Goal: Task Accomplishment & Management: Use online tool/utility

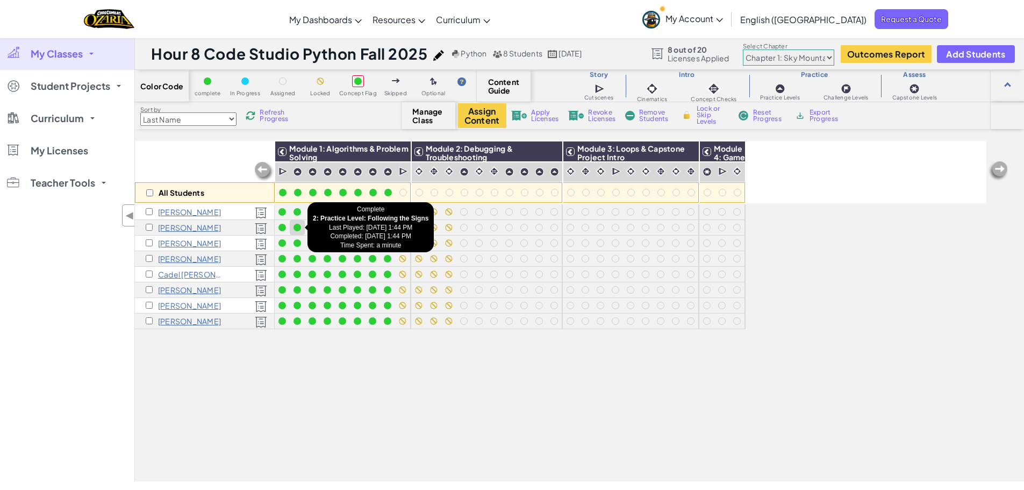
click at [297, 230] on div at bounding box center [297, 228] width 8 height 8
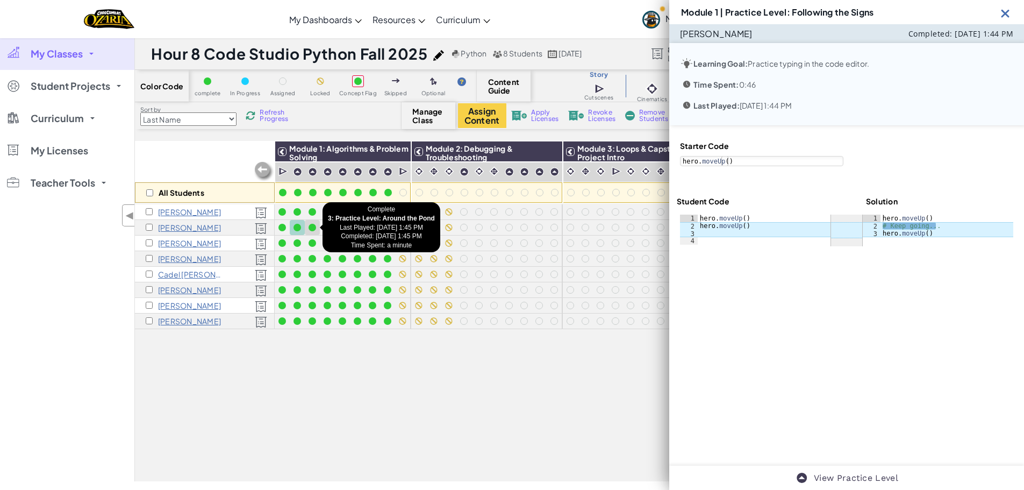
click at [309, 230] on div at bounding box center [312, 227] width 12 height 12
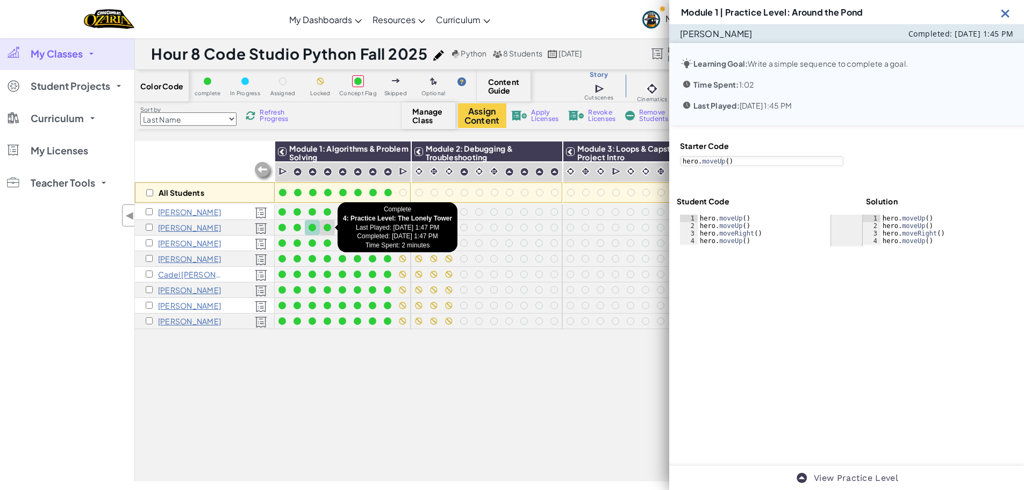
click at [327, 227] on div at bounding box center [328, 228] width 8 height 8
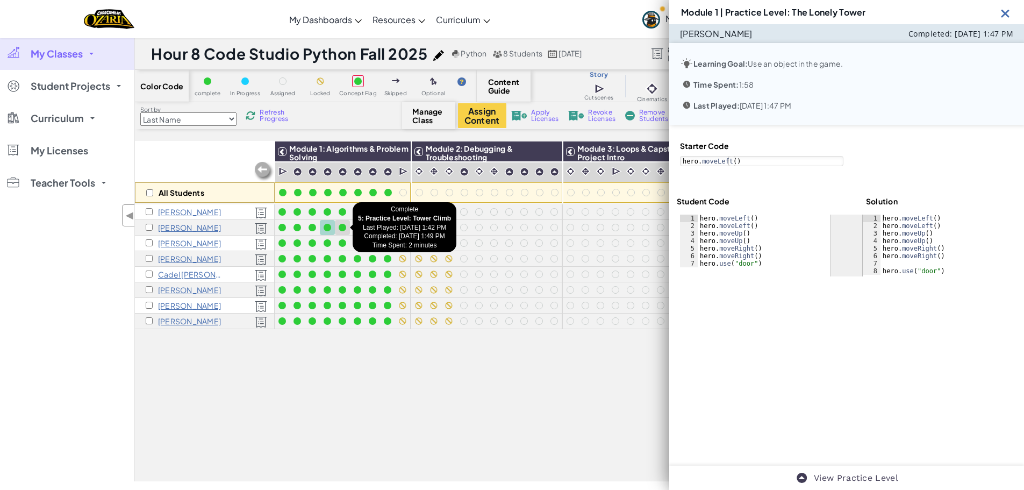
click at [341, 226] on div at bounding box center [343, 228] width 8 height 8
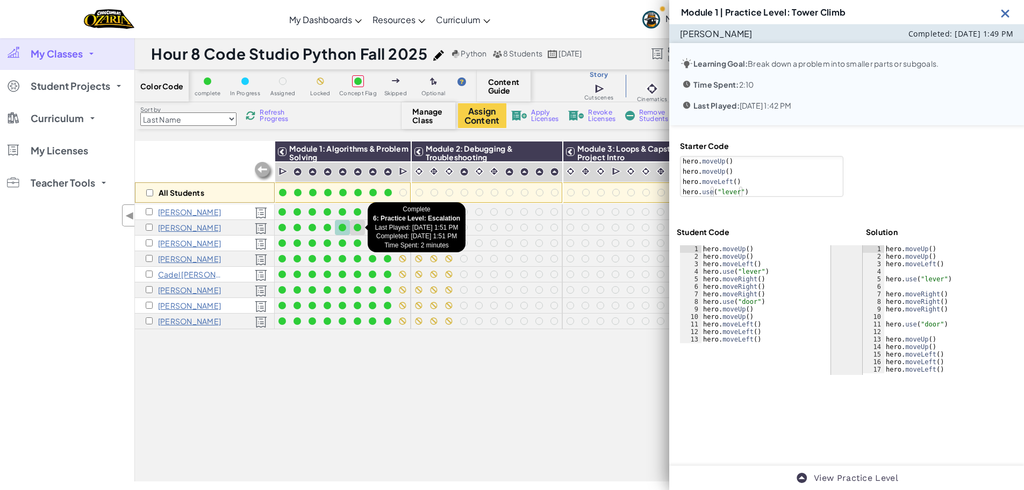
click at [358, 224] on div at bounding box center [358, 228] width 8 height 8
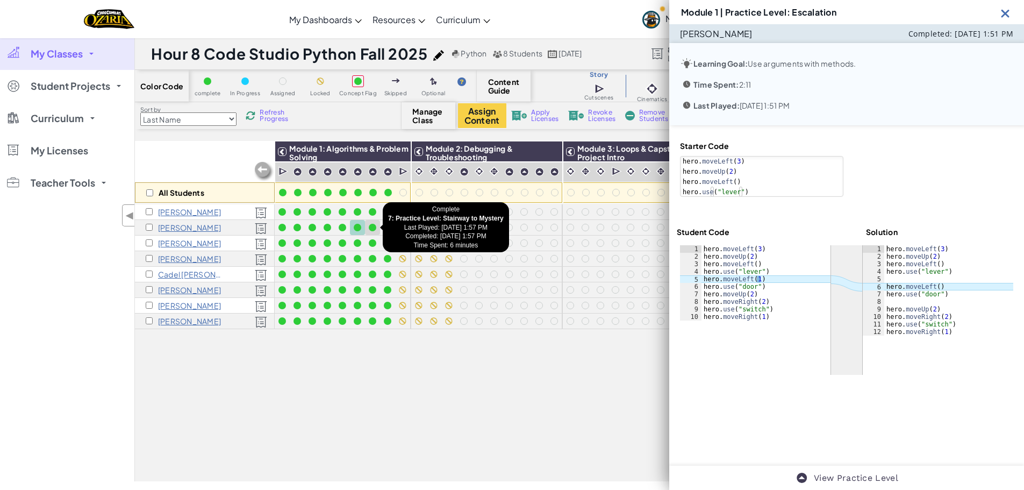
click at [369, 224] on div at bounding box center [373, 227] width 12 height 12
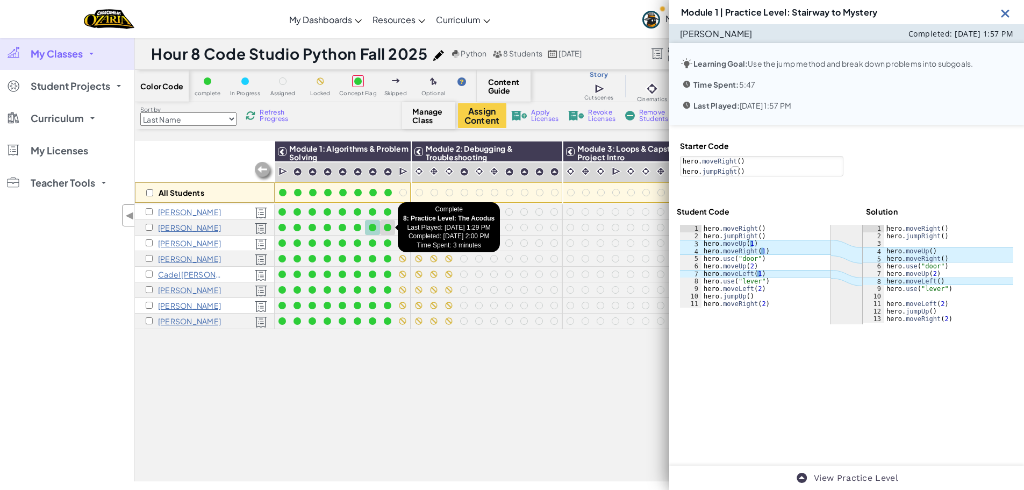
click at [384, 225] on div at bounding box center [388, 227] width 12 height 12
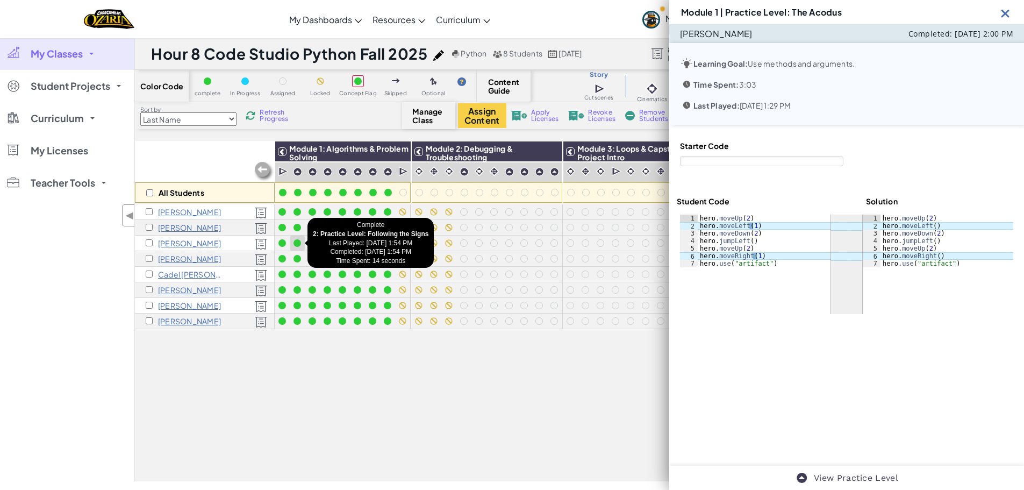
click at [296, 247] on div at bounding box center [297, 243] width 12 height 12
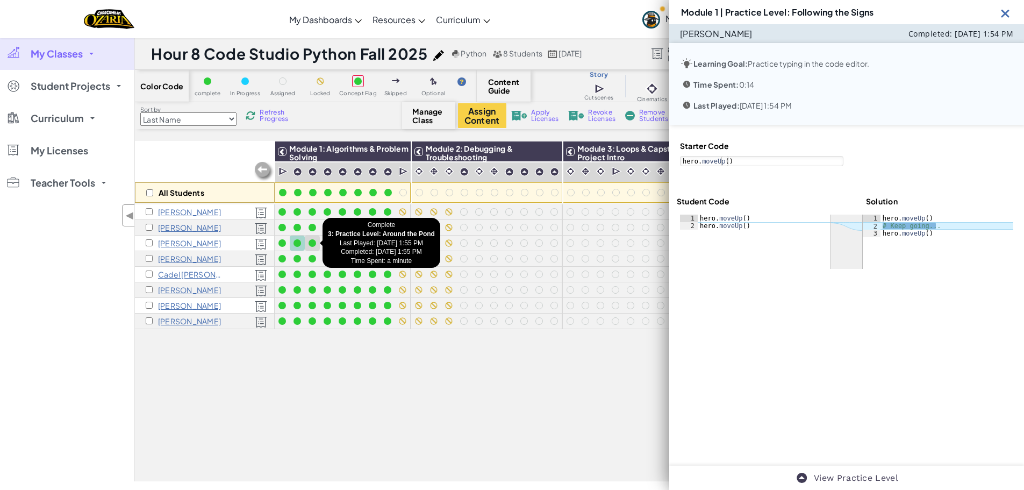
click at [312, 243] on div at bounding box center [313, 243] width 8 height 8
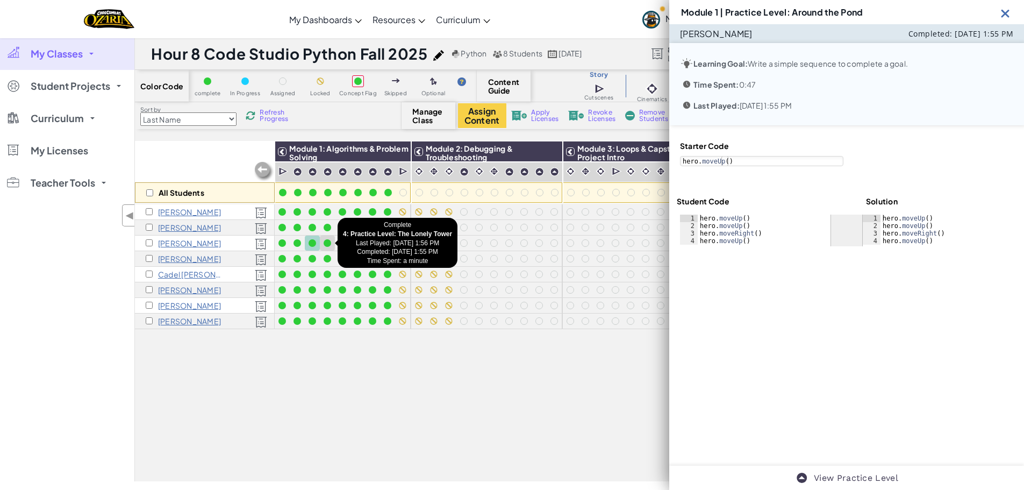
click at [327, 244] on div at bounding box center [328, 243] width 8 height 8
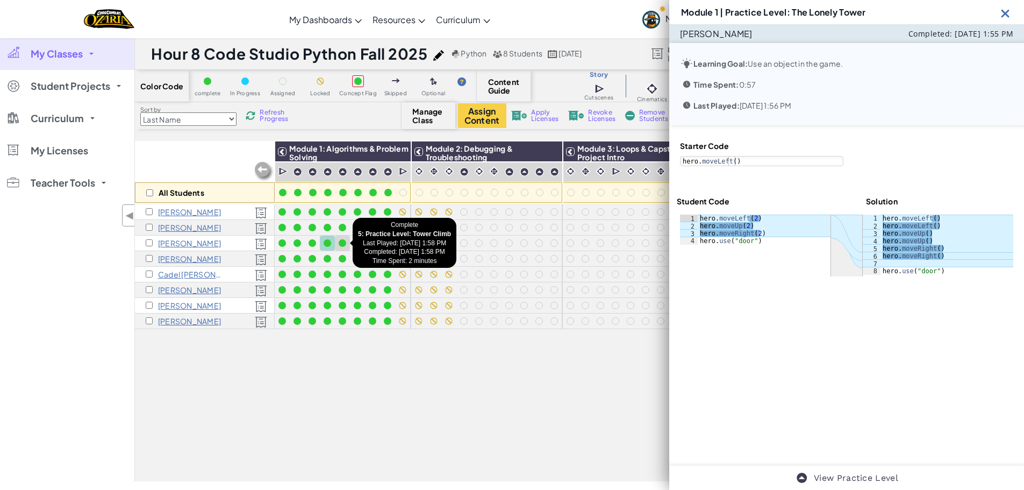
click at [343, 244] on div at bounding box center [343, 243] width 8 height 8
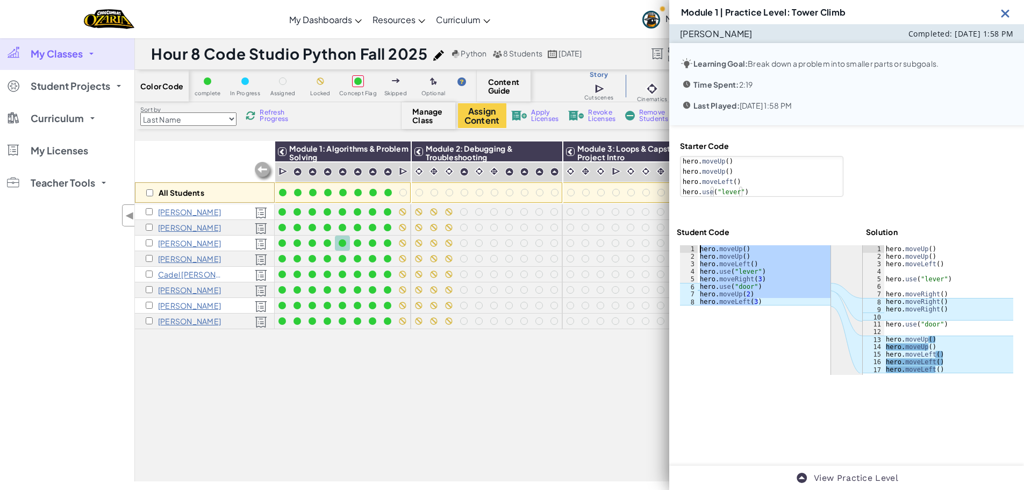
drag, startPoint x: 758, startPoint y: 299, endPoint x: 699, endPoint y: 252, distance: 76.1
click at [699, 252] on div "hero . moveUp ( ) hero . moveUp ( ) hero . moveLeft ( ) hero . use ( "lever" ) …" at bounding box center [764, 282] width 133 height 75
type textarea "hero.moveUp() hero.moveUp()"
click at [71, 111] on link "Curriculum" at bounding box center [67, 118] width 134 height 32
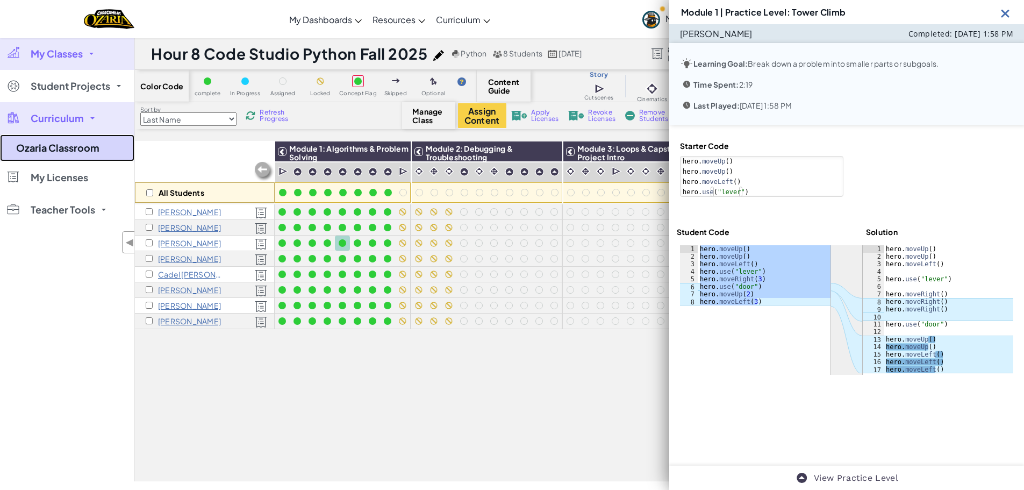
click at [73, 141] on link "Ozaria Classroom" at bounding box center [67, 147] width 134 height 27
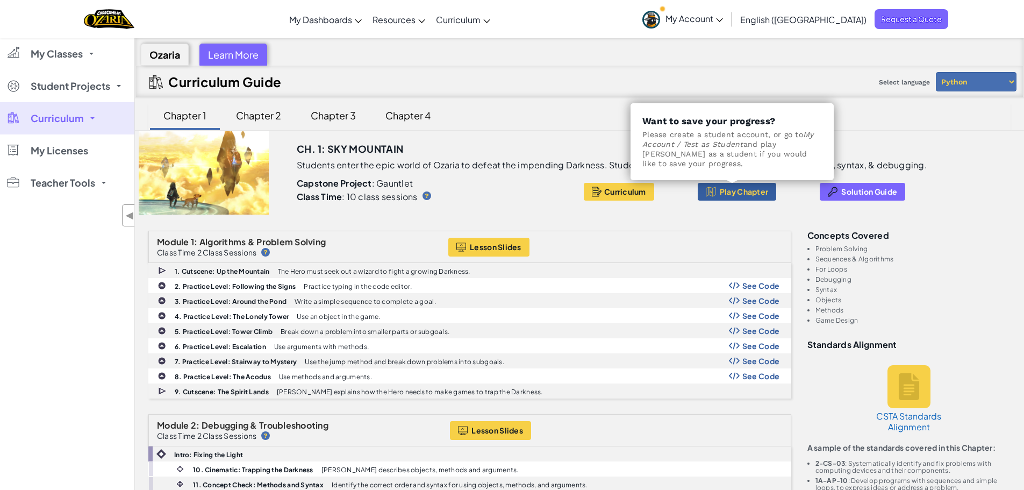
click at [739, 188] on span "Play Chapter" at bounding box center [744, 191] width 48 height 9
click at [74, 52] on span "My Classes" at bounding box center [57, 54] width 52 height 10
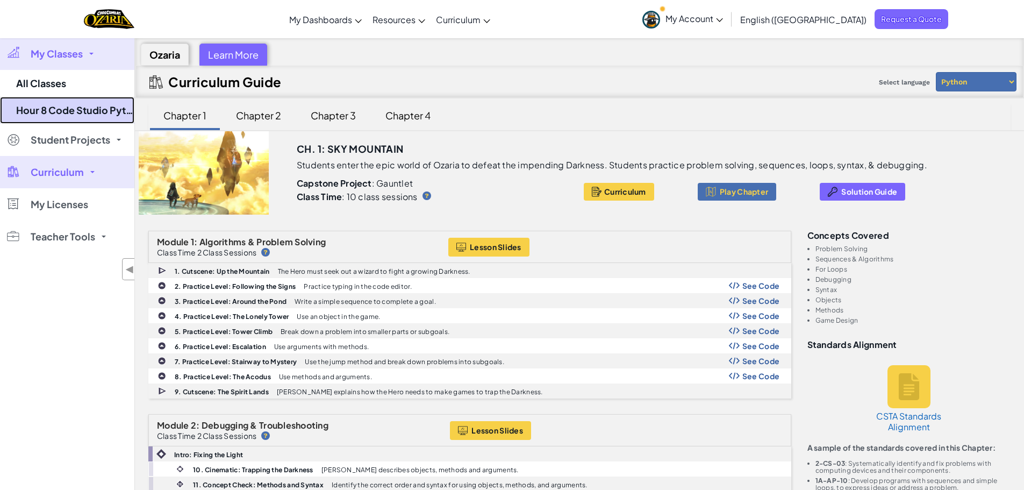
click at [68, 104] on link "Hour 8 Code Studio Python Fall 2025" at bounding box center [67, 110] width 134 height 27
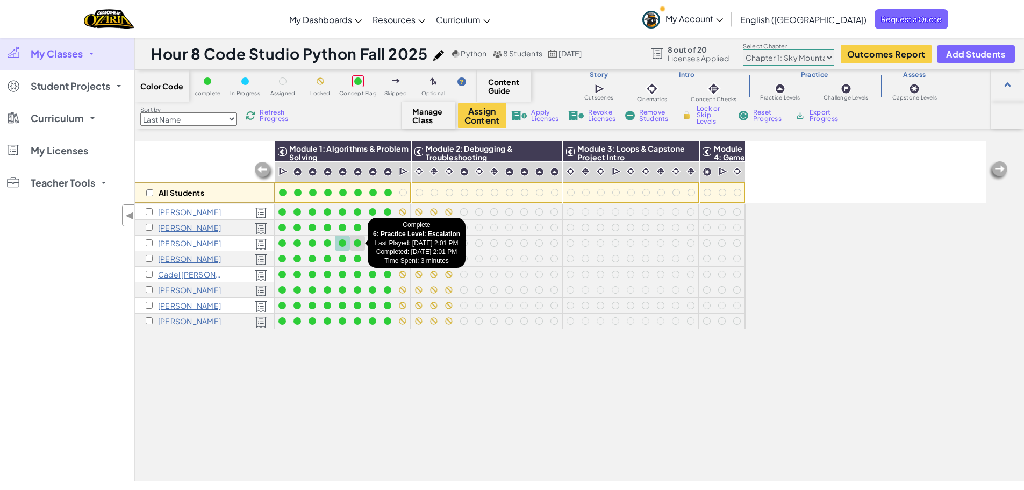
click at [359, 244] on div at bounding box center [358, 243] width 8 height 8
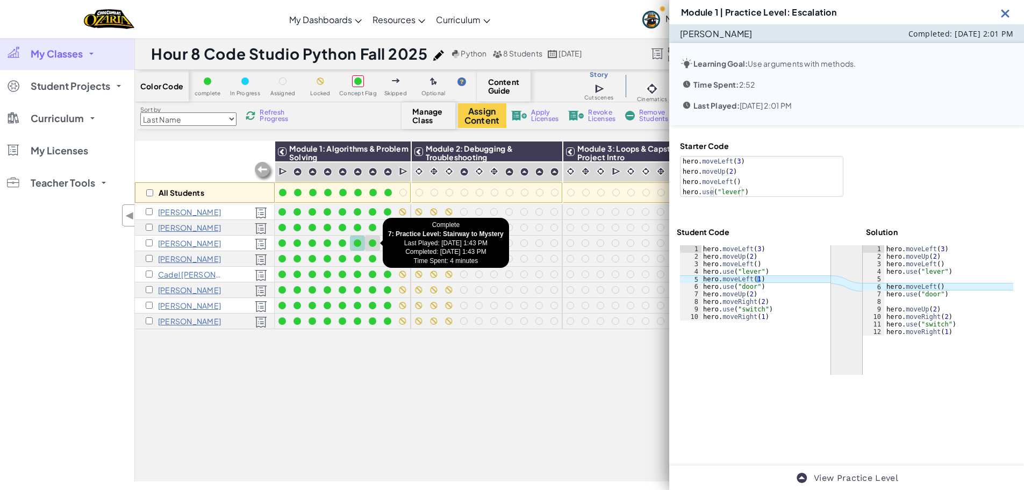
click at [370, 244] on div at bounding box center [373, 243] width 8 height 8
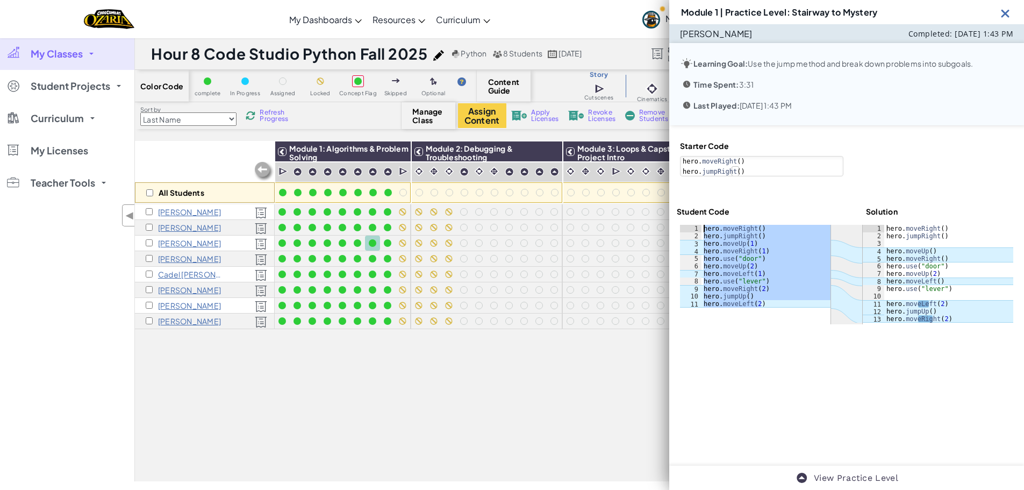
drag, startPoint x: 764, startPoint y: 302, endPoint x: 705, endPoint y: 228, distance: 94.8
click at [705, 228] on div "hero . moveRight ( ) hero . jumpRight ( ) hero . moveUp ( 1 ) hero . moveRight …" at bounding box center [765, 274] width 129 height 98
click at [386, 243] on div at bounding box center [388, 243] width 8 height 8
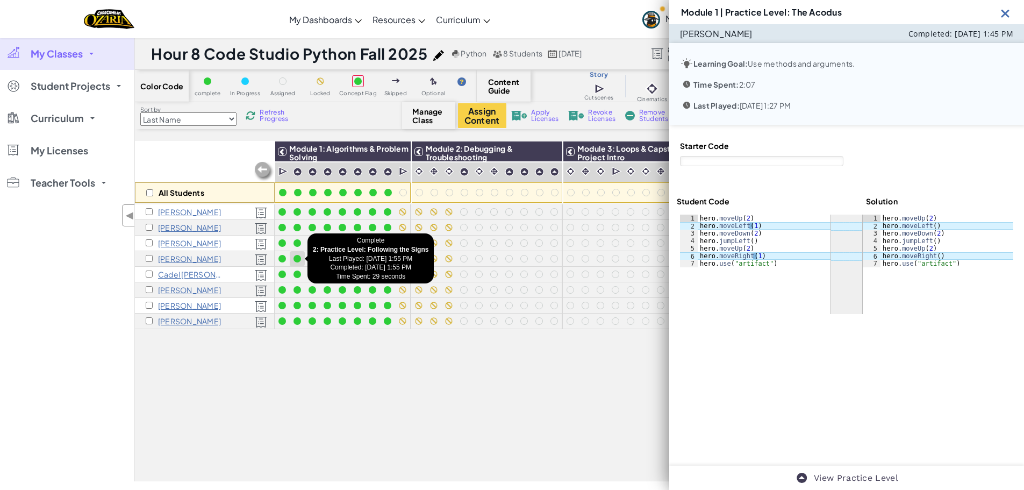
click at [302, 256] on div at bounding box center [297, 259] width 12 height 12
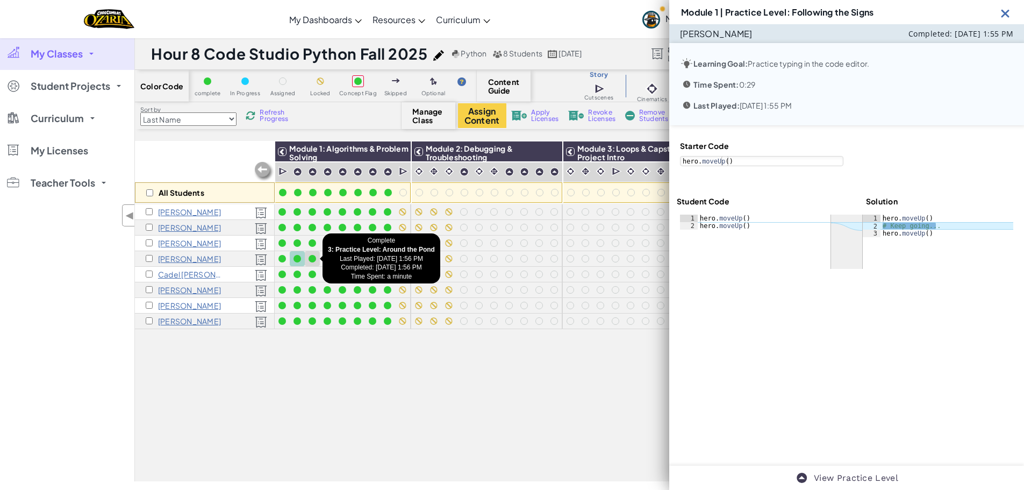
click at [317, 258] on div at bounding box center [312, 259] width 12 height 12
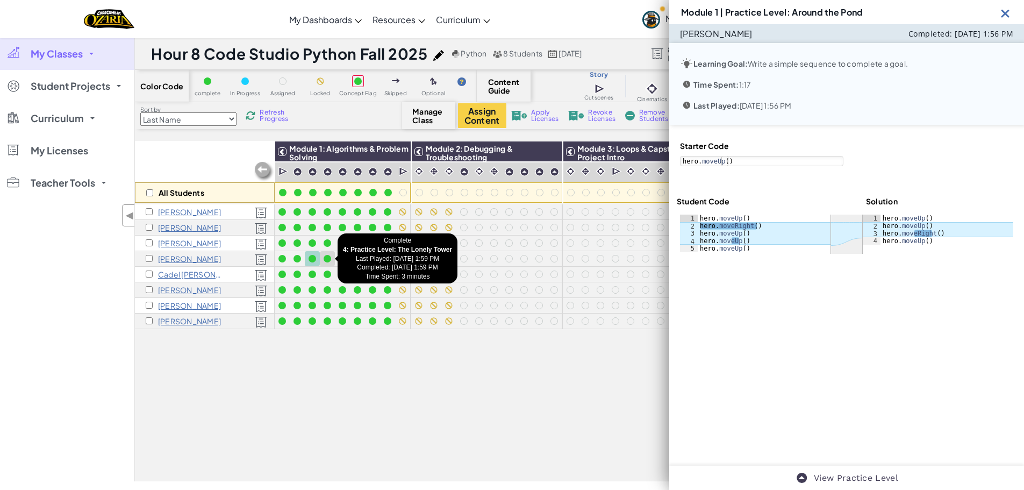
click at [323, 261] on div at bounding box center [327, 259] width 12 height 12
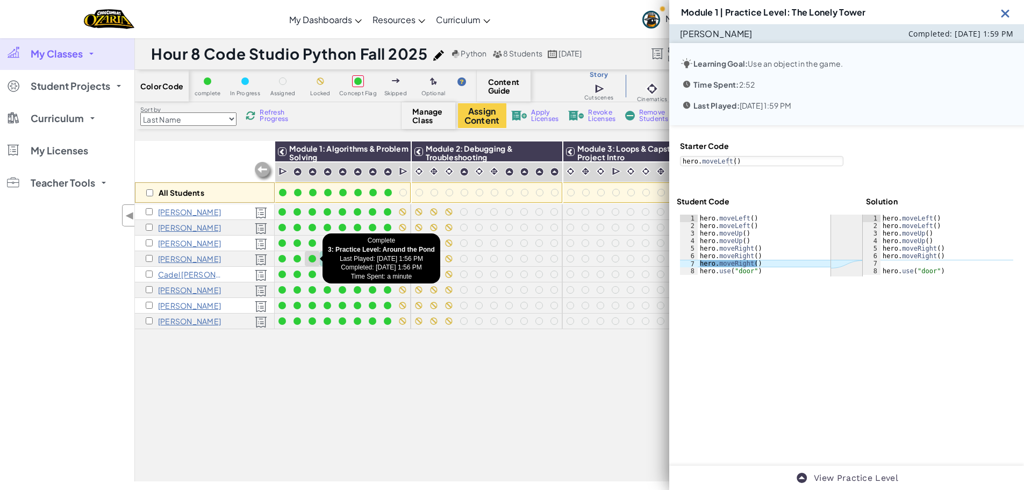
click at [314, 262] on div at bounding box center [313, 259] width 8 height 8
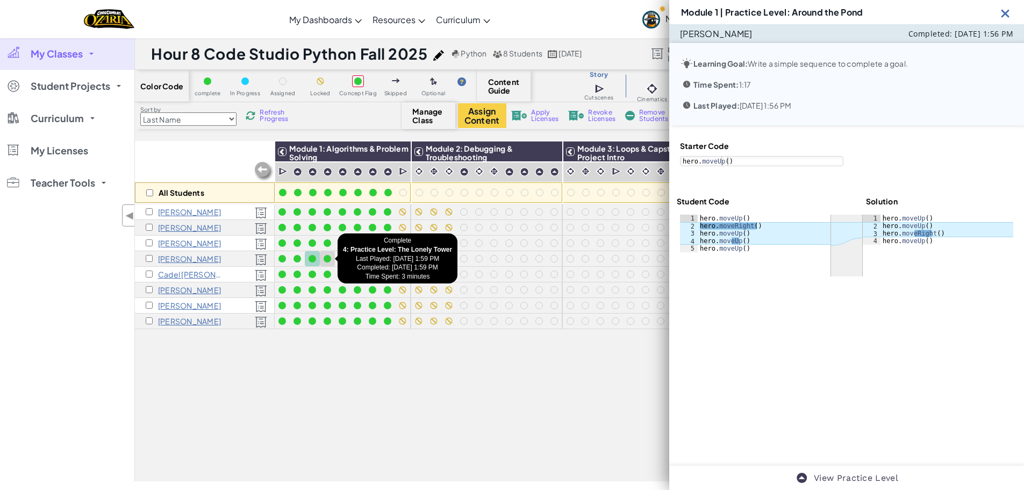
click at [325, 259] on div at bounding box center [328, 259] width 8 height 8
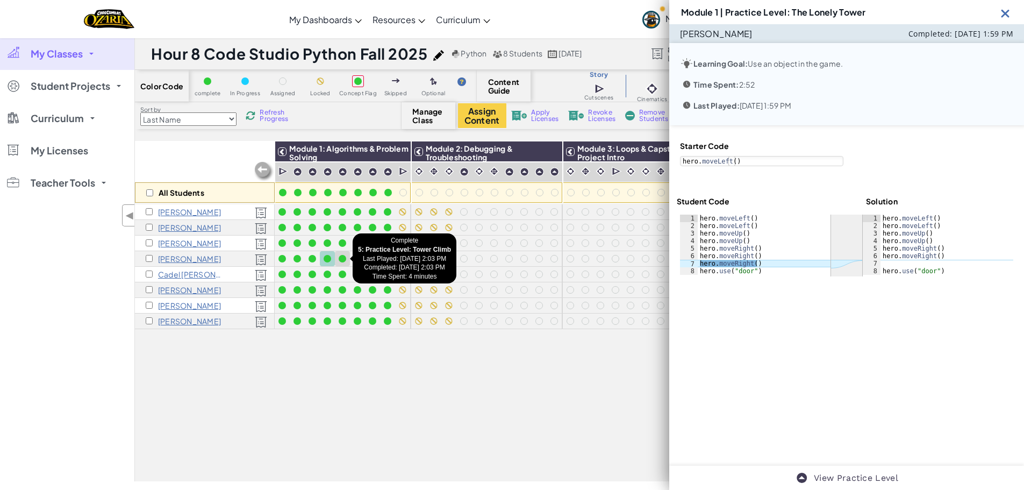
click at [339, 258] on div at bounding box center [343, 259] width 8 height 8
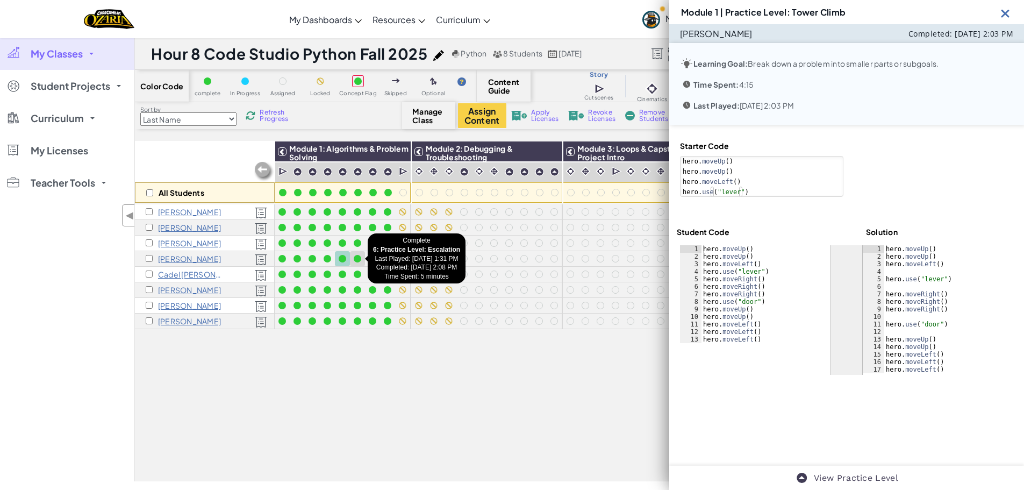
click at [356, 258] on div at bounding box center [358, 259] width 8 height 8
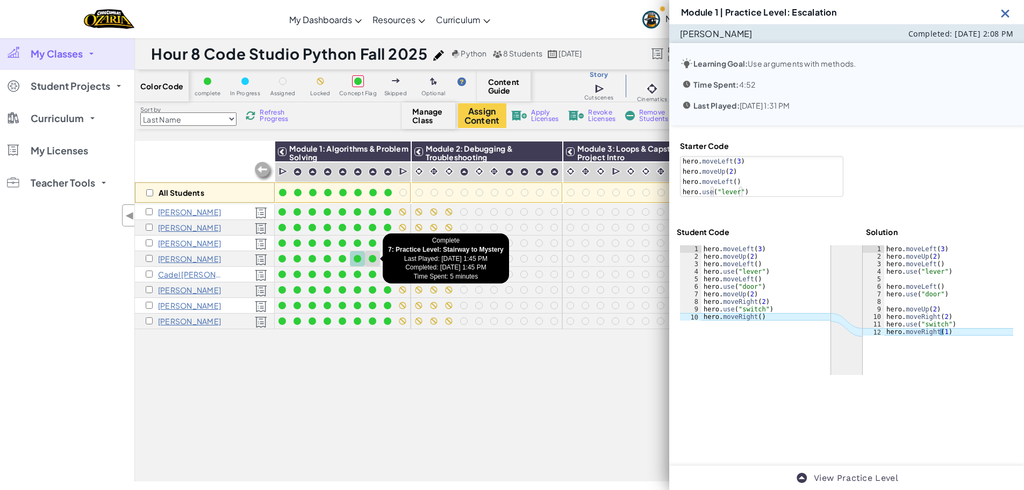
click at [372, 257] on div at bounding box center [373, 259] width 8 height 8
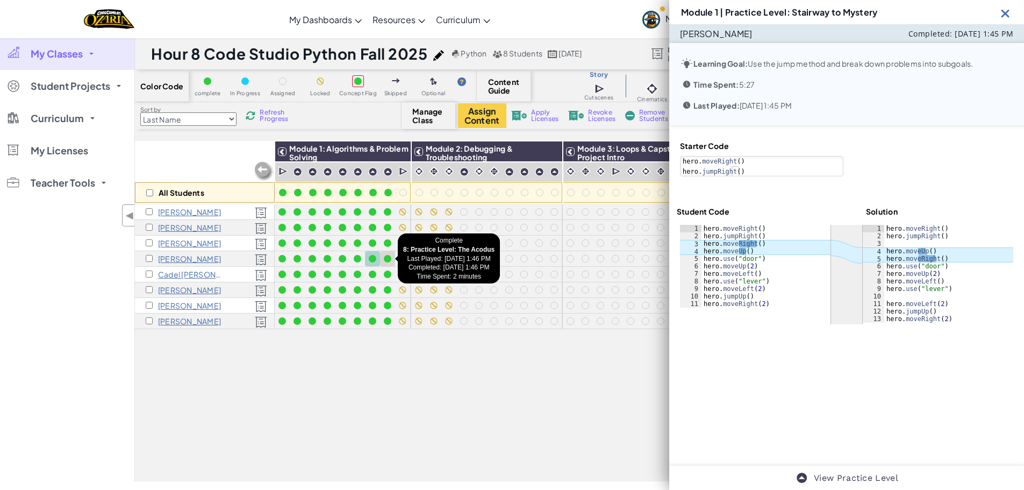
click at [381, 257] on div at bounding box center [387, 258] width 15 height 15
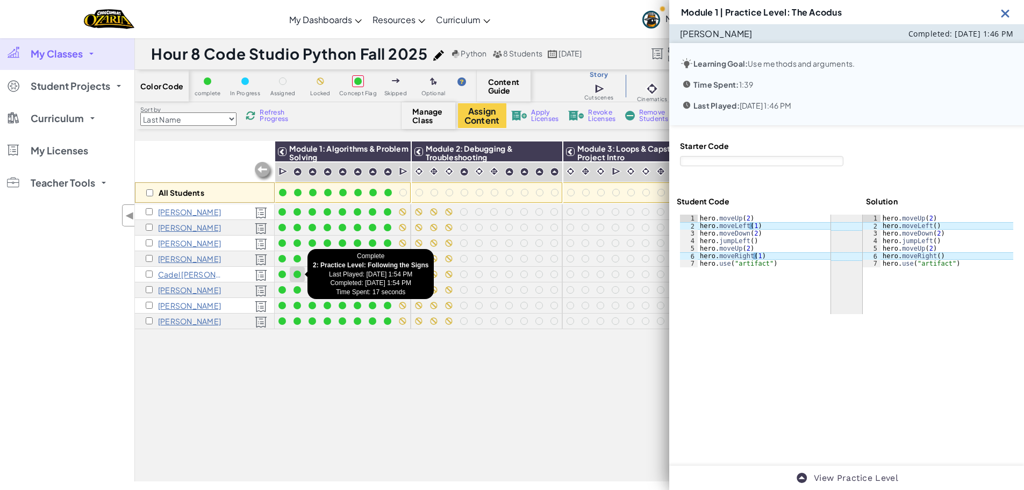
click at [302, 277] on div at bounding box center [297, 274] width 12 height 12
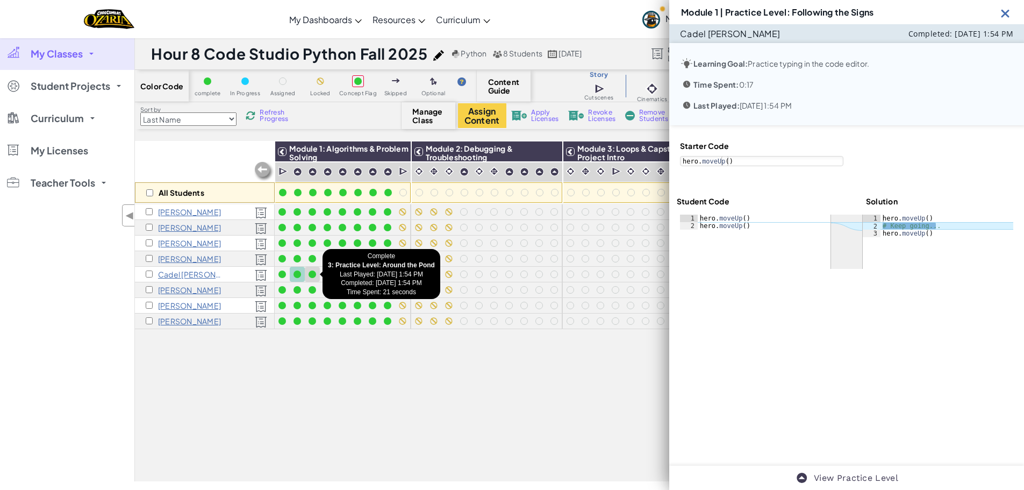
click at [313, 275] on div at bounding box center [313, 274] width 8 height 8
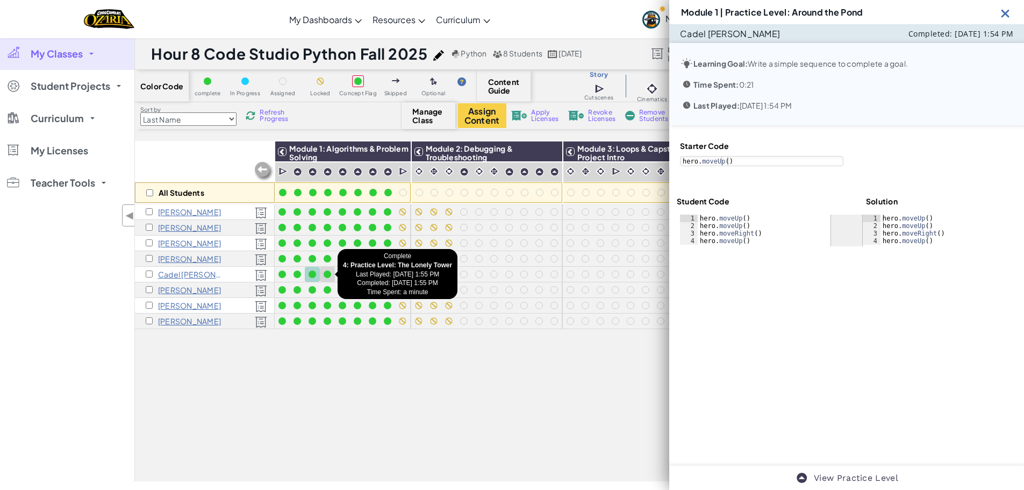
click at [327, 274] on div at bounding box center [328, 274] width 8 height 8
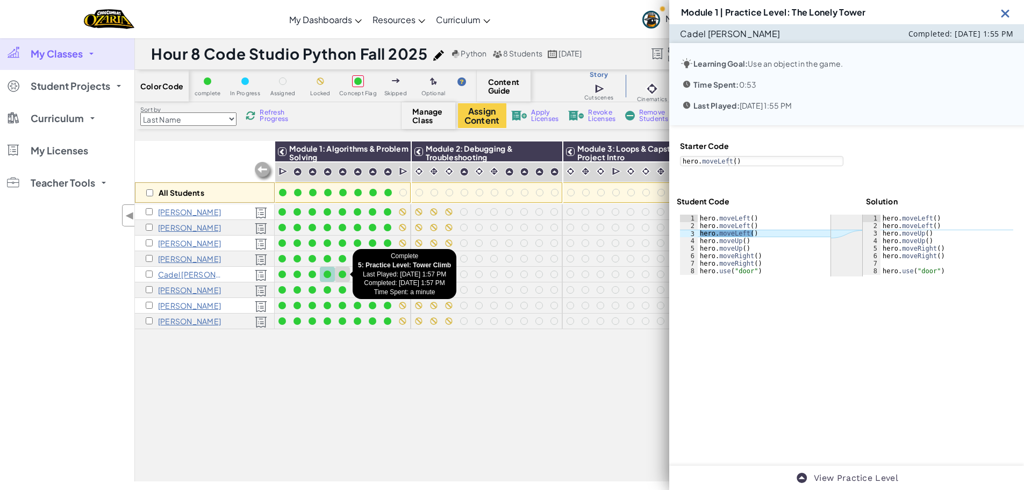
click at [345, 274] on div at bounding box center [343, 274] width 8 height 8
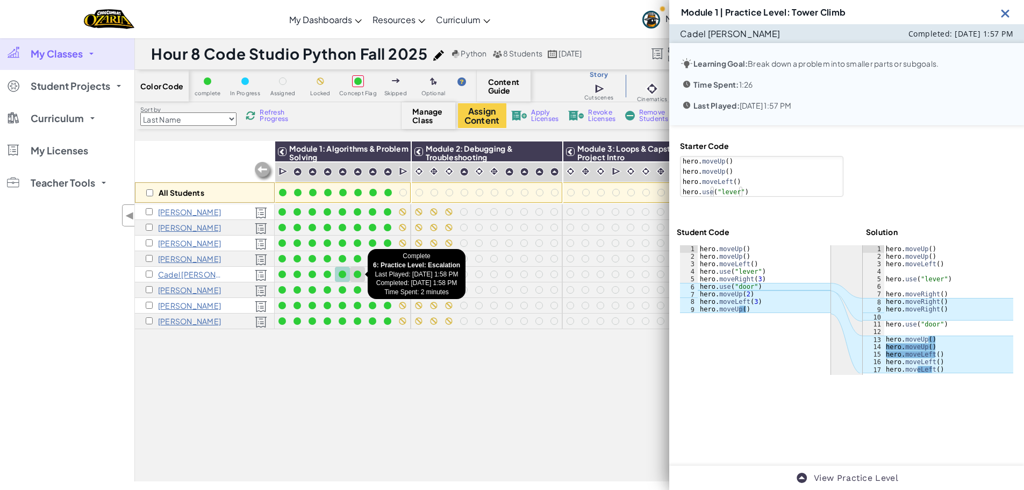
click at [356, 273] on div at bounding box center [358, 274] width 8 height 8
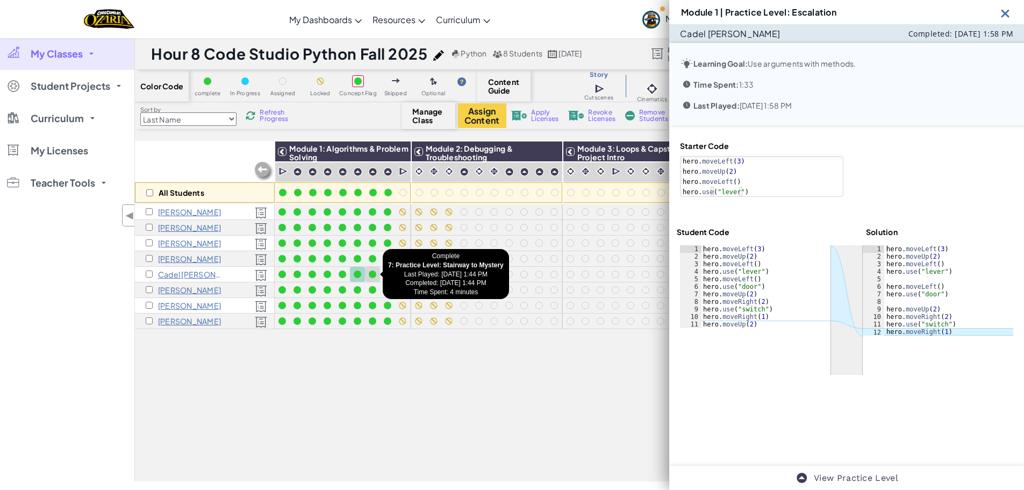
click at [368, 273] on div at bounding box center [373, 274] width 12 height 12
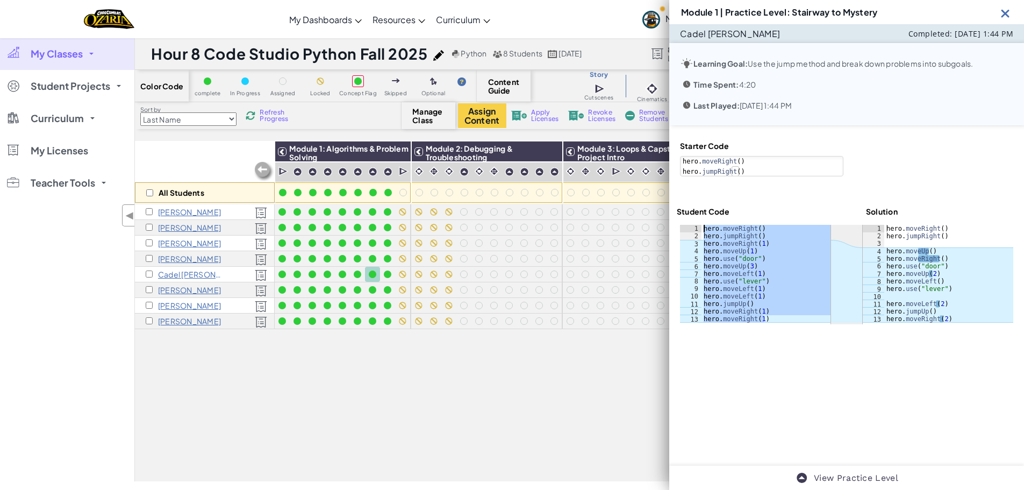
drag, startPoint x: 776, startPoint y: 321, endPoint x: 704, endPoint y: 226, distance: 118.9
click at [704, 226] on div "hero . moveRight ( ) hero . jumpRight ( ) hero . moveRight ( 1 ) hero . moveUp …" at bounding box center [765, 281] width 129 height 113
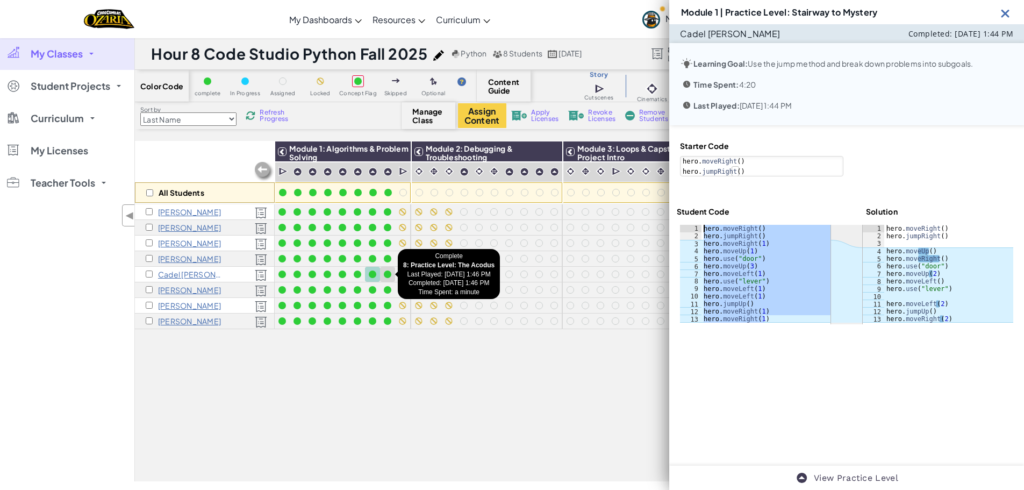
click at [387, 273] on div at bounding box center [388, 274] width 8 height 8
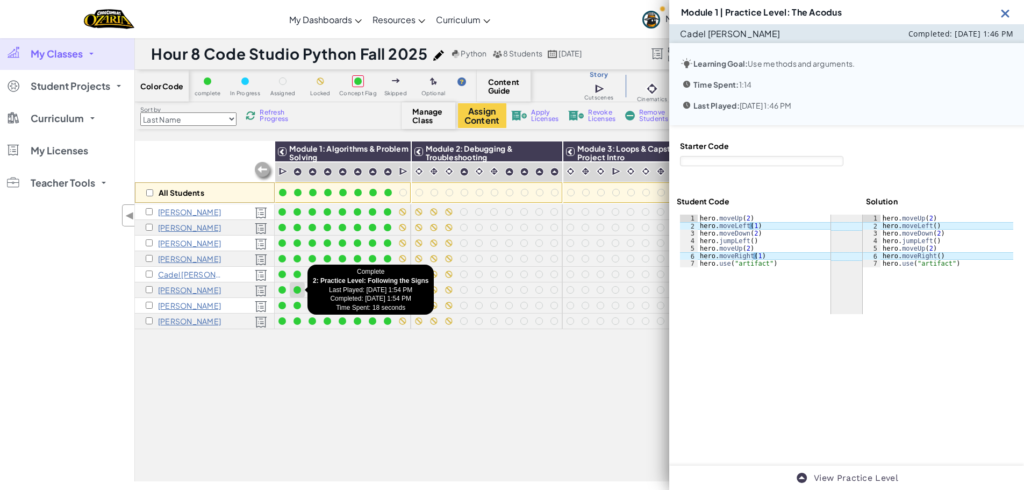
click at [297, 289] on div at bounding box center [297, 290] width 8 height 8
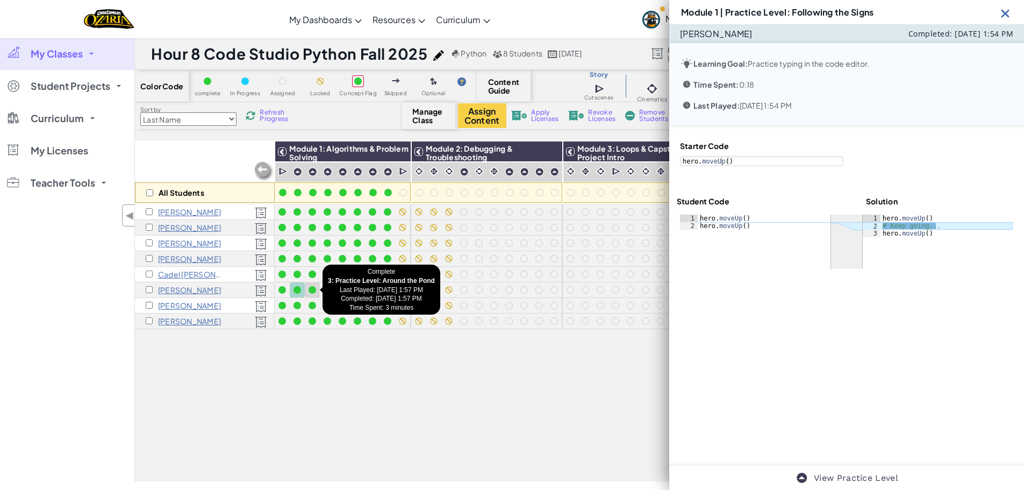
click at [311, 289] on div at bounding box center [313, 290] width 8 height 8
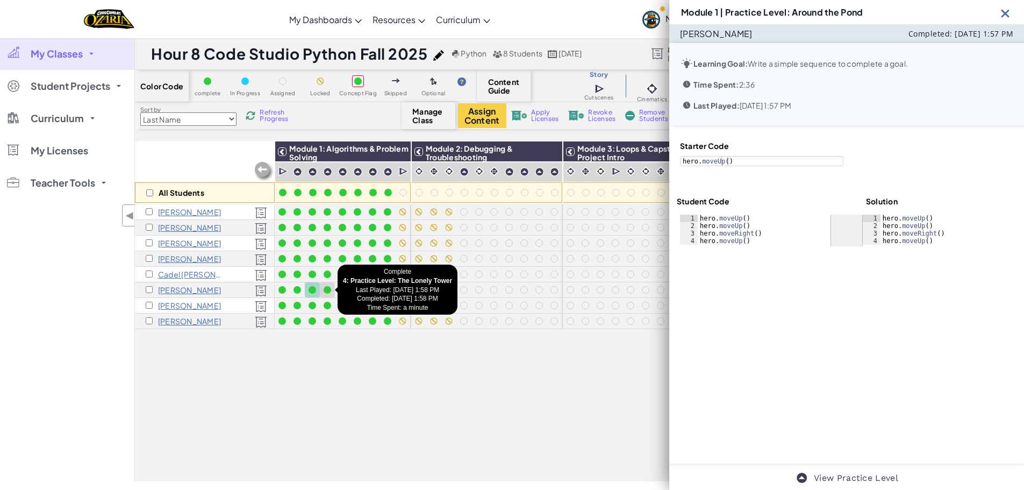
click at [326, 290] on div at bounding box center [328, 290] width 8 height 8
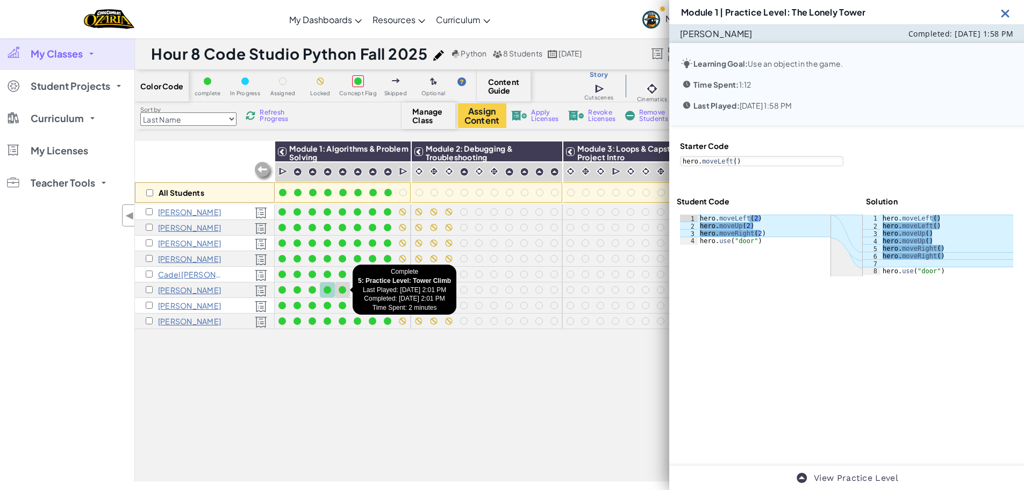
click at [341, 290] on div at bounding box center [343, 290] width 8 height 8
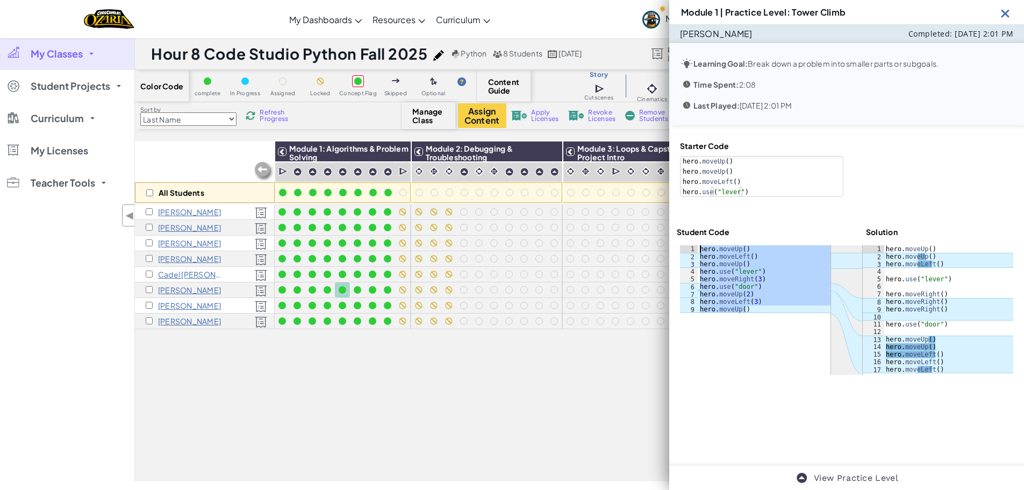
drag, startPoint x: 759, startPoint y: 311, endPoint x: 700, endPoint y: 251, distance: 83.6
click at [700, 251] on div "hero . moveUp ( ) hero . moveLeft ( ) hero . moveUp ( ) hero . use ( "lever" ) …" at bounding box center [764, 286] width 133 height 83
click at [355, 286] on div at bounding box center [358, 290] width 12 height 12
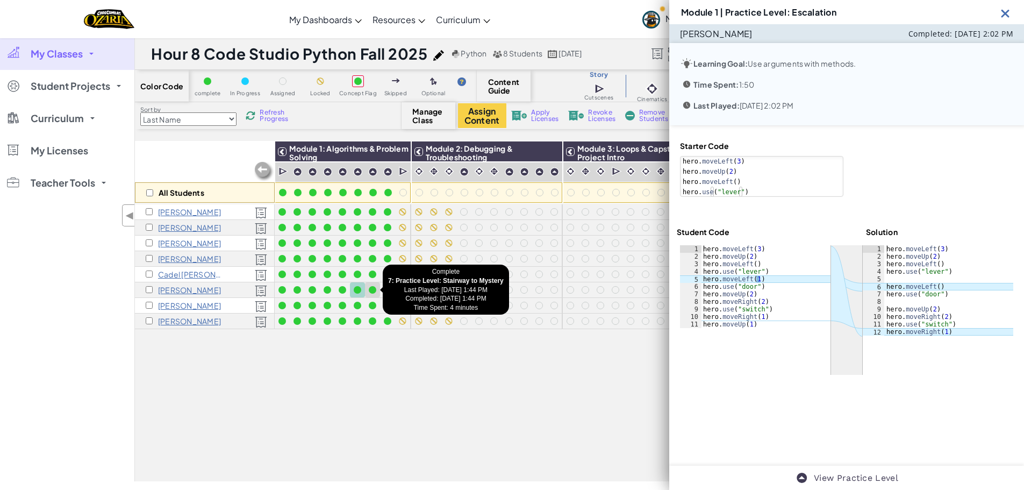
click at [371, 287] on div at bounding box center [373, 290] width 8 height 8
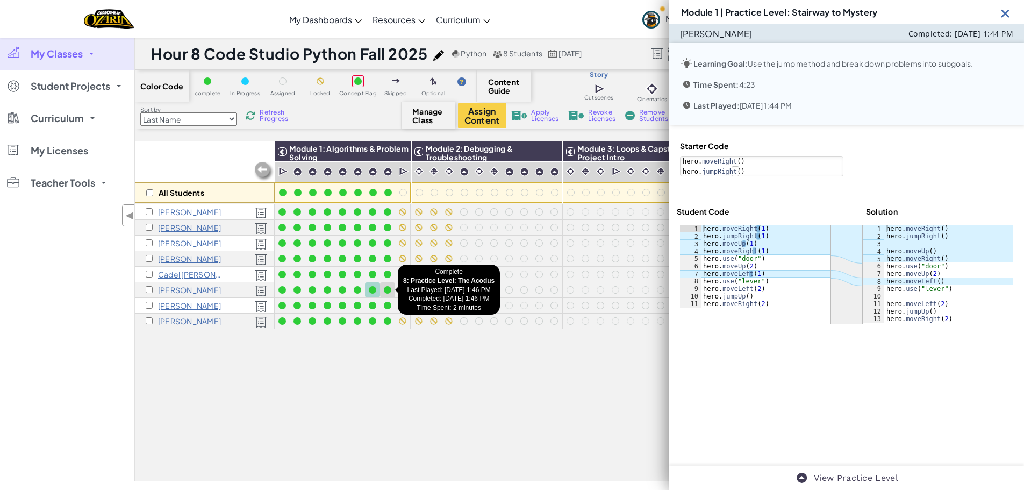
click at [383, 287] on div at bounding box center [388, 290] width 12 height 12
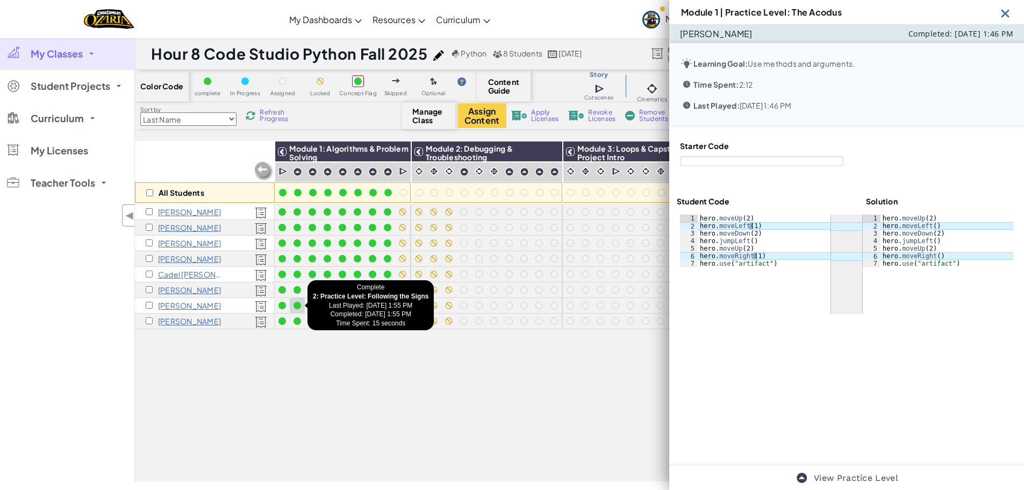
click at [300, 307] on div at bounding box center [297, 306] width 8 height 8
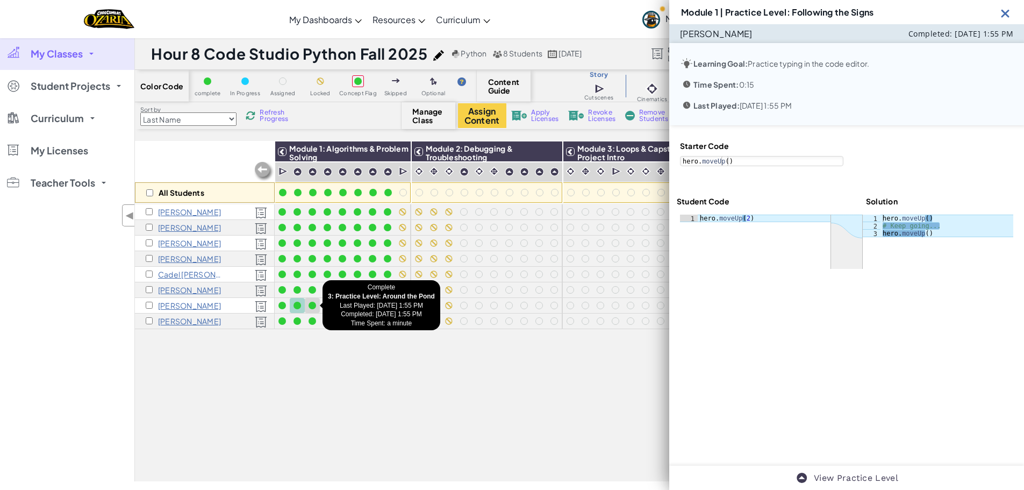
click at [314, 306] on div at bounding box center [313, 306] width 8 height 8
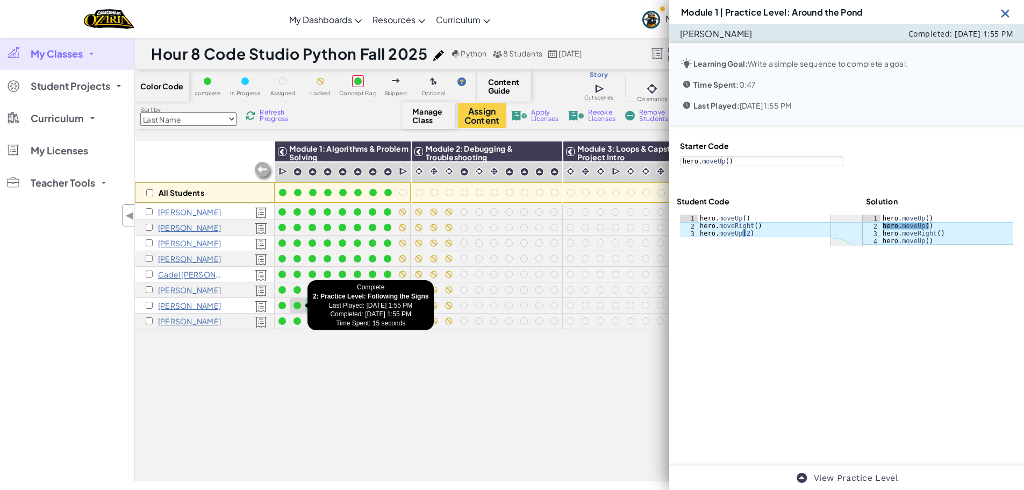
click at [299, 307] on div at bounding box center [297, 306] width 8 height 8
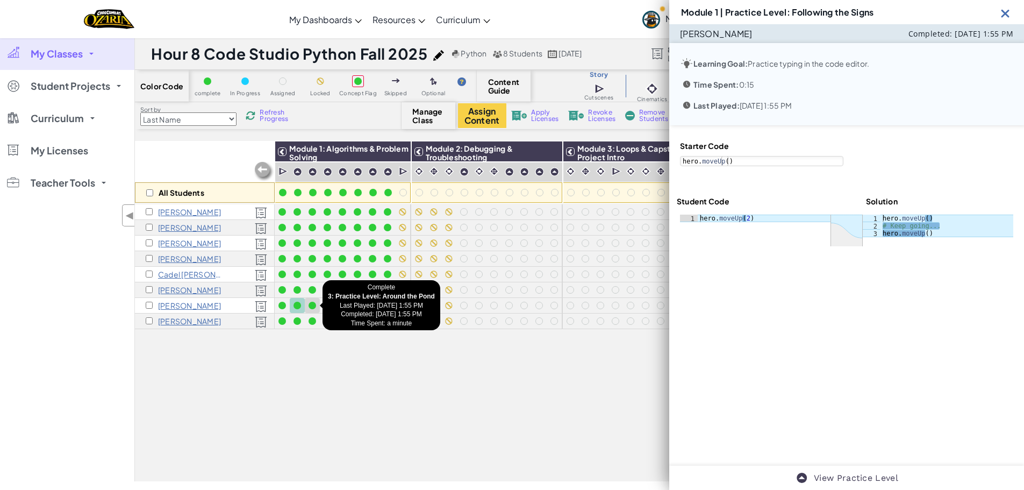
click at [312, 307] on div at bounding box center [313, 306] width 8 height 8
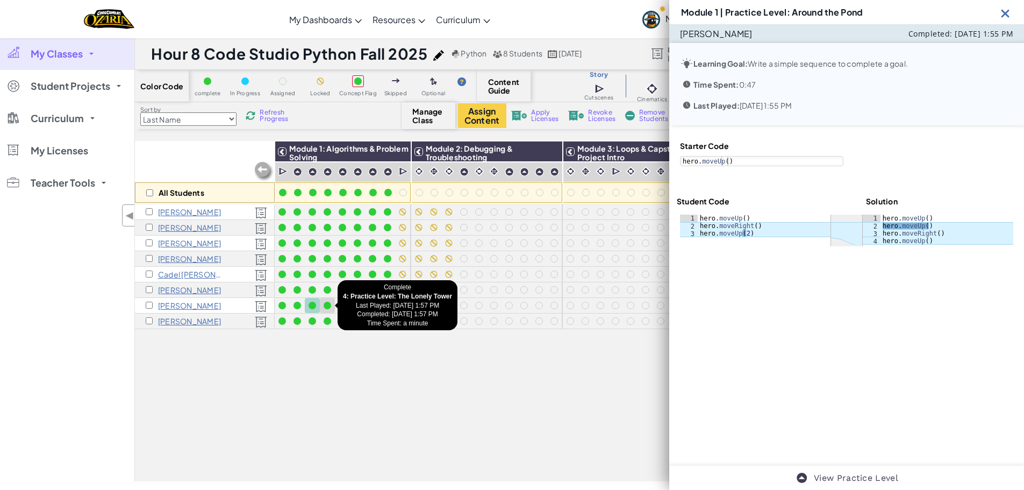
click at [330, 307] on div at bounding box center [328, 306] width 8 height 8
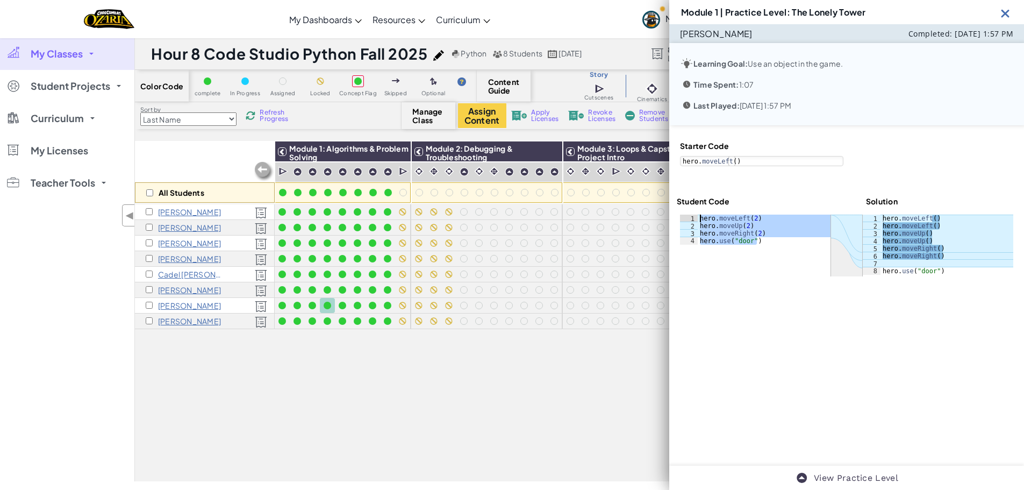
drag, startPoint x: 762, startPoint y: 243, endPoint x: 698, endPoint y: 217, distance: 69.0
click at [698, 217] on div "hero . moveLeft ( 2 ) hero . moveUp ( 2 ) hero . moveRight ( 2 ) hero . use ( "…" at bounding box center [764, 236] width 133 height 45
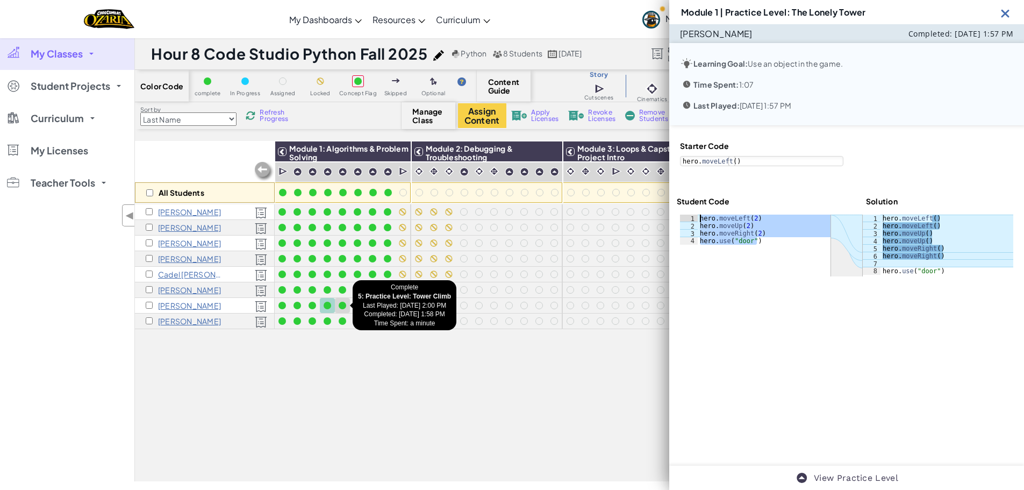
click at [340, 310] on div at bounding box center [342, 305] width 12 height 12
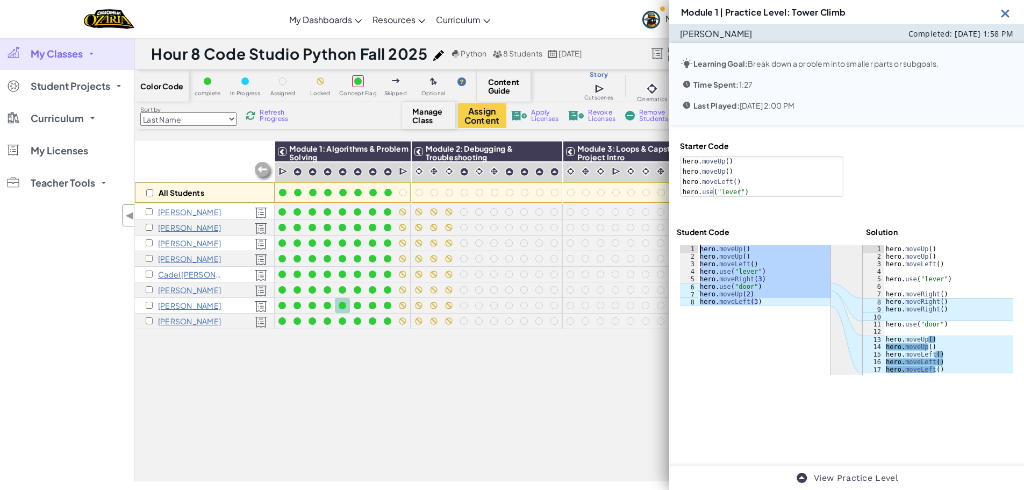
drag, startPoint x: 762, startPoint y: 304, endPoint x: 705, endPoint y: 245, distance: 81.7
click at [703, 244] on div "ההההההההההההההההההההההההההההההההההההההההההההההההההההההההההההההההההההההההההההההה…" at bounding box center [847, 310] width 340 height 136
click at [357, 311] on div at bounding box center [357, 305] width 15 height 15
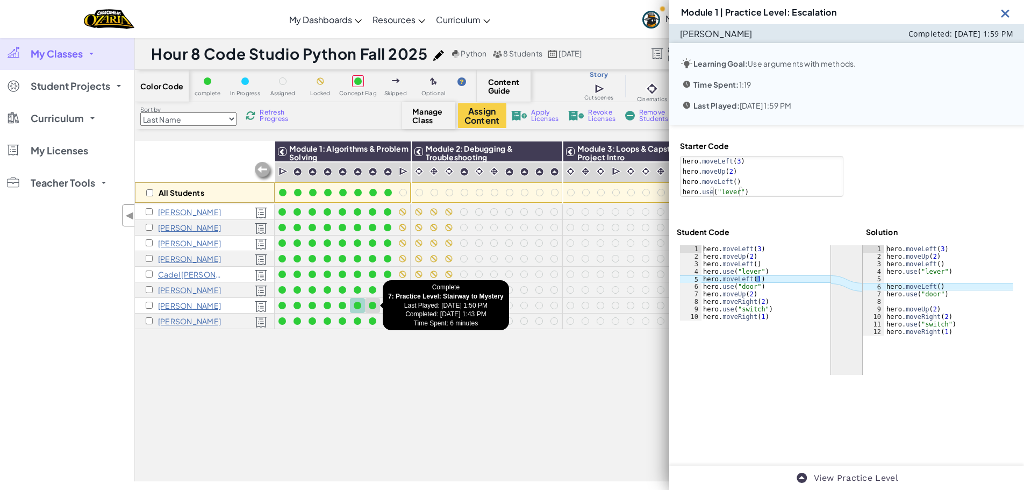
click at [373, 310] on div at bounding box center [373, 305] width 12 height 12
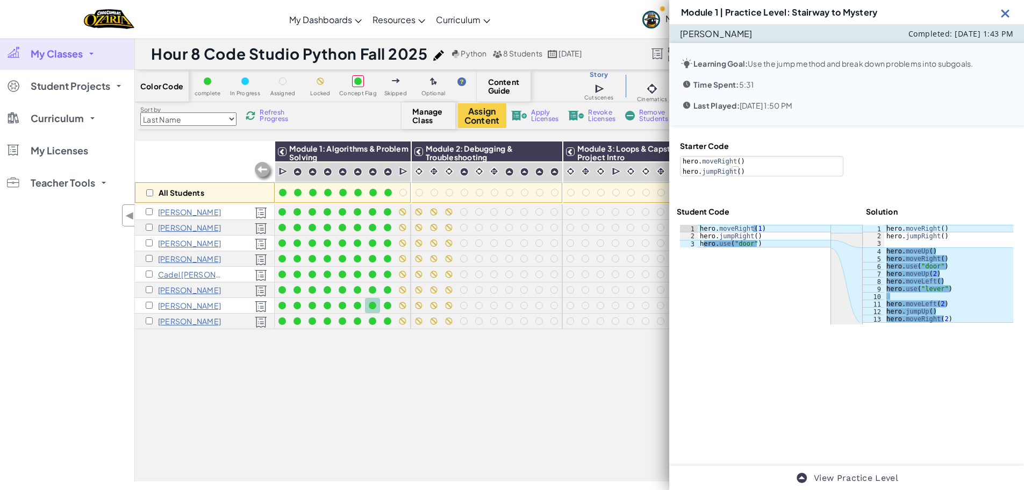
click at [700, 273] on div at bounding box center [846, 274] width 333 height 99
click at [763, 244] on div "hero . moveRight ( 1 ) hero . jumpRight ( ) hero . use ( "door" )" at bounding box center [764, 244] width 133 height 38
drag, startPoint x: 764, startPoint y: 244, endPoint x: 698, endPoint y: 228, distance: 68.5
click at [698, 228] on div "hero . moveRight ( 1 ) hero . jumpRight ( ) hero . use ( "door" )" at bounding box center [764, 244] width 133 height 38
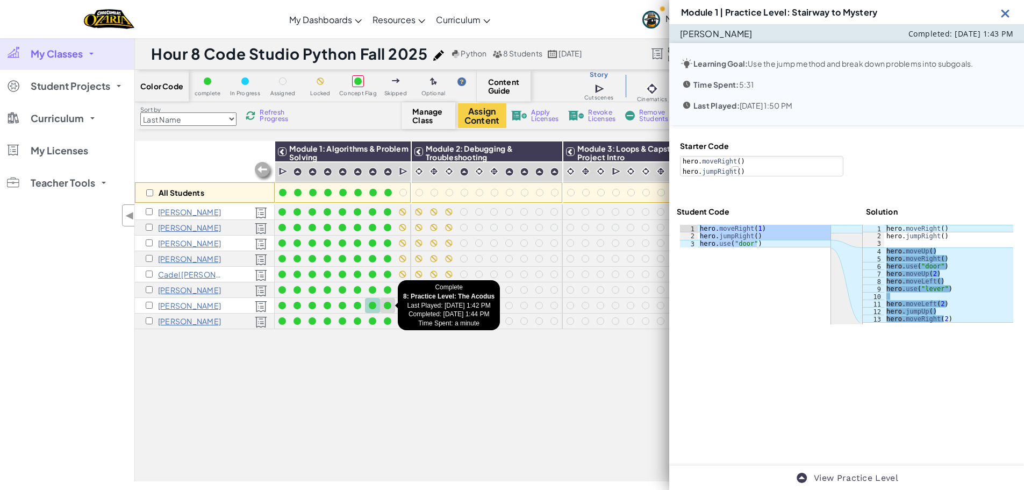
click at [385, 305] on div at bounding box center [388, 306] width 8 height 8
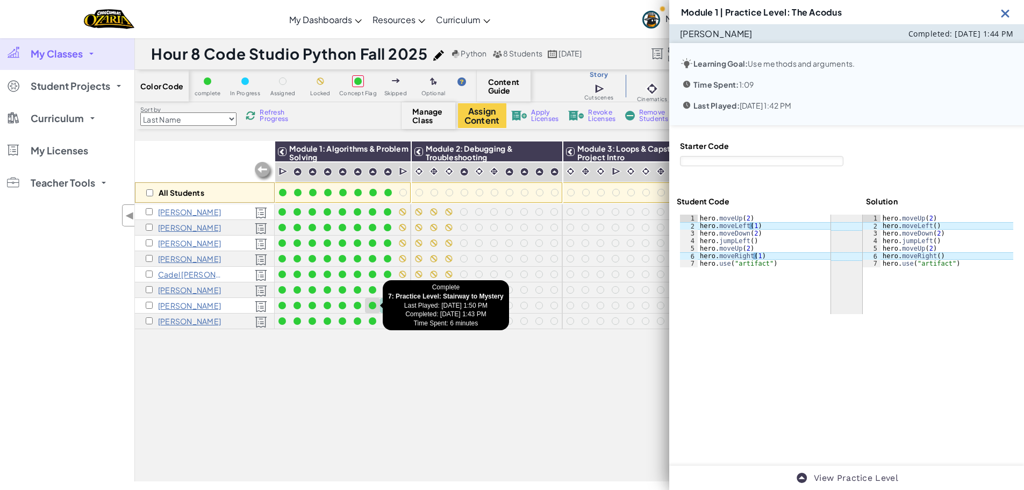
click at [374, 303] on div at bounding box center [373, 306] width 8 height 8
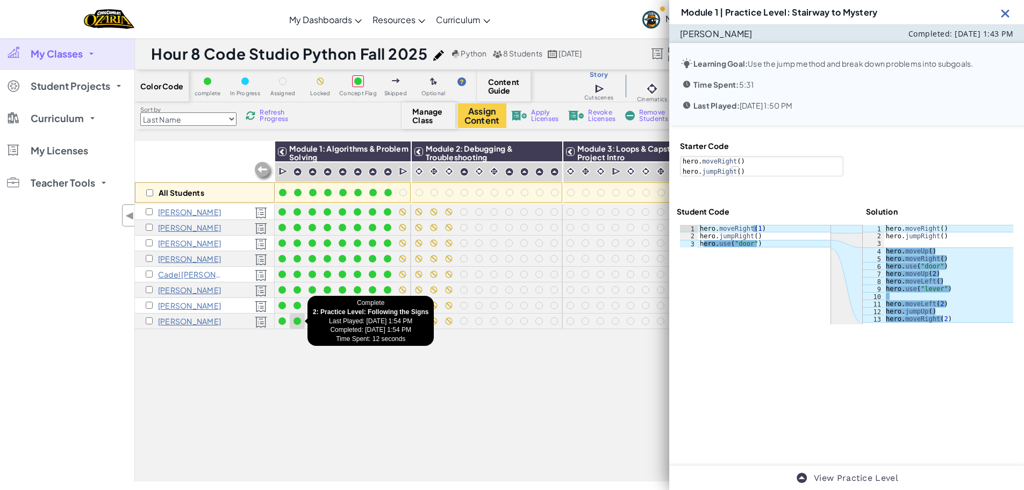
click at [298, 323] on div at bounding box center [297, 321] width 8 height 8
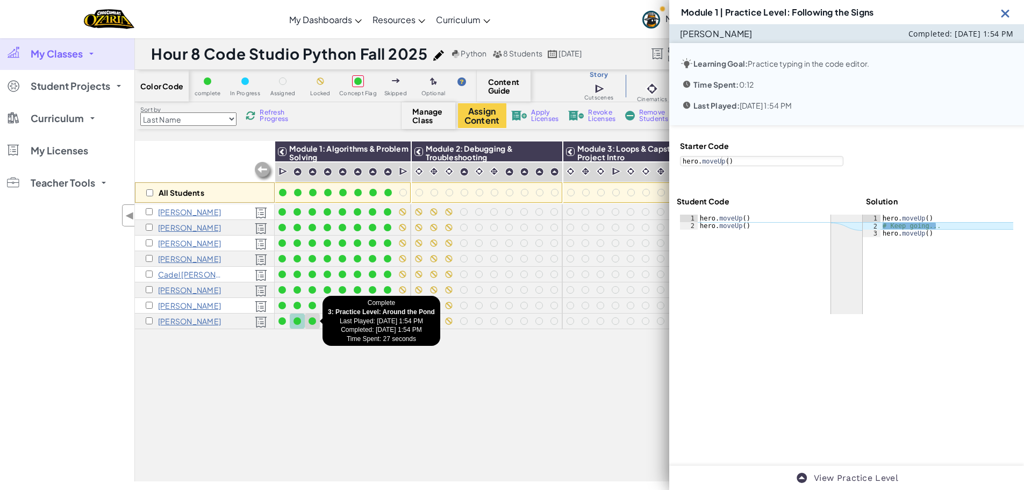
click at [312, 319] on div at bounding box center [313, 321] width 8 height 8
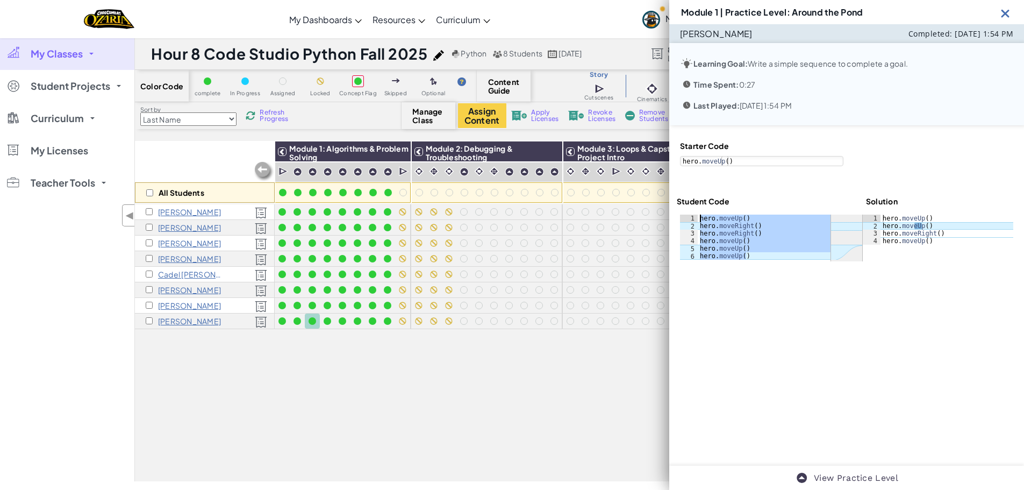
drag, startPoint x: 751, startPoint y: 256, endPoint x: 699, endPoint y: 218, distance: 63.9
click at [699, 218] on div "hero . moveUp ( ) hero . moveRight ( ) hero . moveRight ( ) hero . moveUp ( ) h…" at bounding box center [764, 244] width 133 height 60
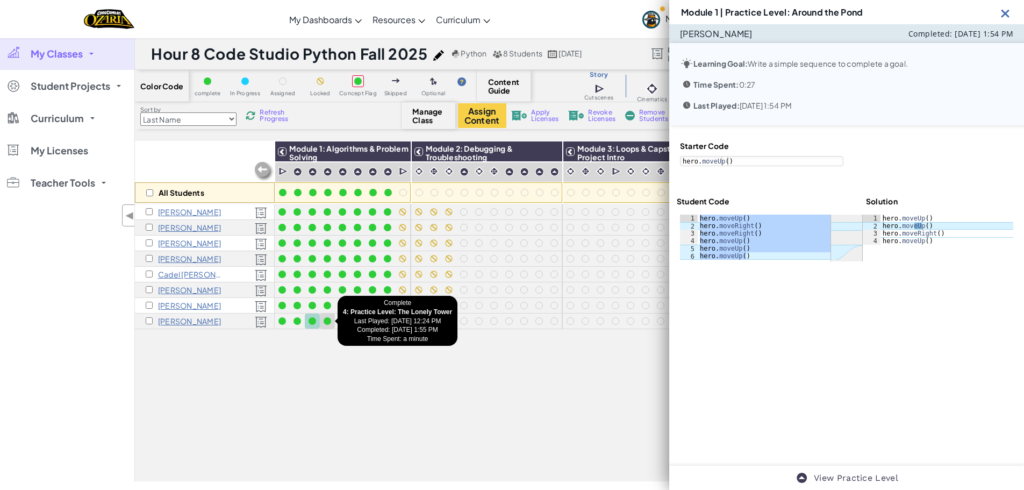
click at [331, 320] on div at bounding box center [328, 321] width 8 height 8
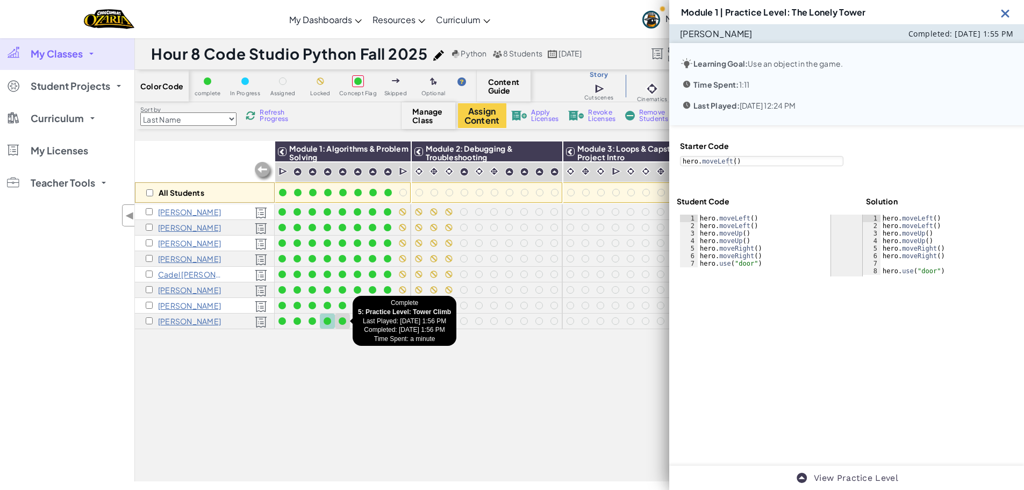
click at [342, 321] on div at bounding box center [343, 321] width 8 height 8
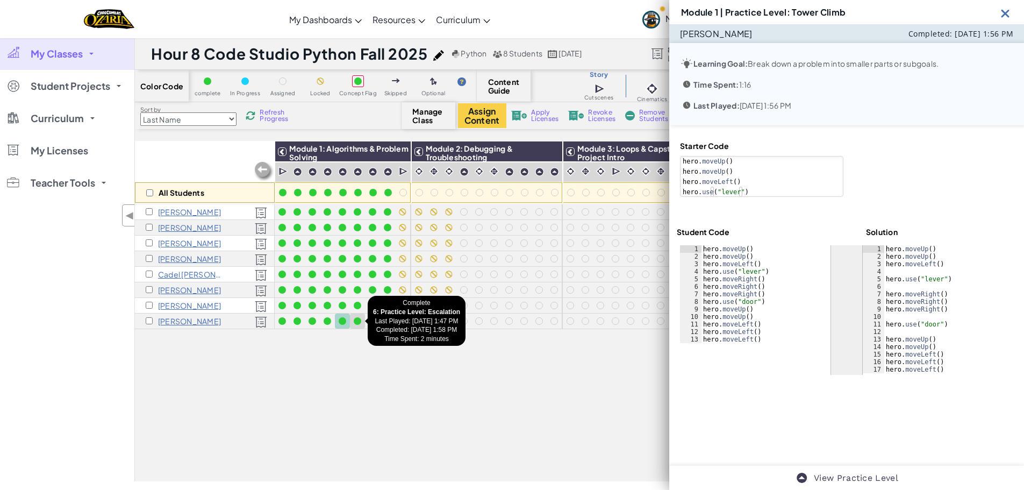
click at [362, 323] on div at bounding box center [358, 321] width 12 height 12
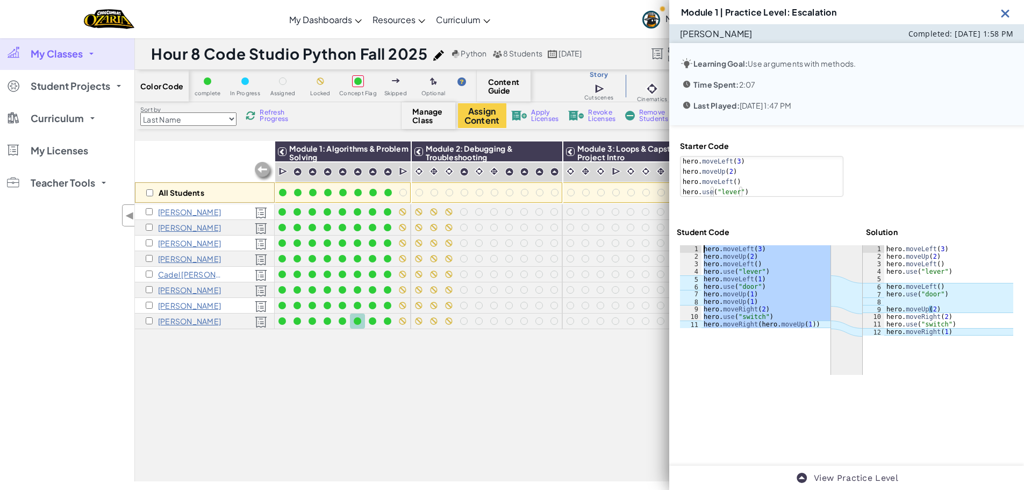
drag, startPoint x: 817, startPoint y: 324, endPoint x: 705, endPoint y: 250, distance: 134.3
click at [705, 250] on div "hero . moveLeft ( 3 ) hero . moveUp ( 2 ) hero . moveLeft ( ) hero . use ( "lev…" at bounding box center [765, 294] width 129 height 98
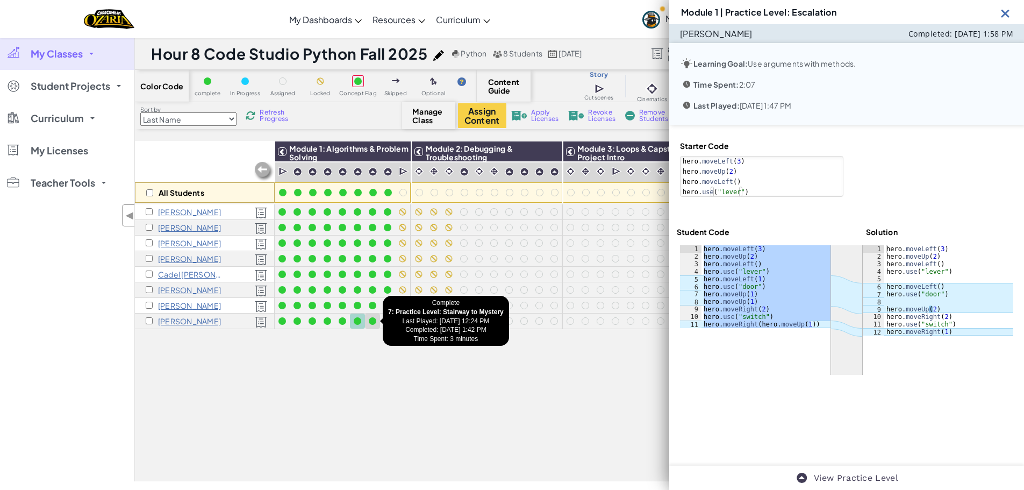
click at [374, 321] on div at bounding box center [373, 321] width 8 height 8
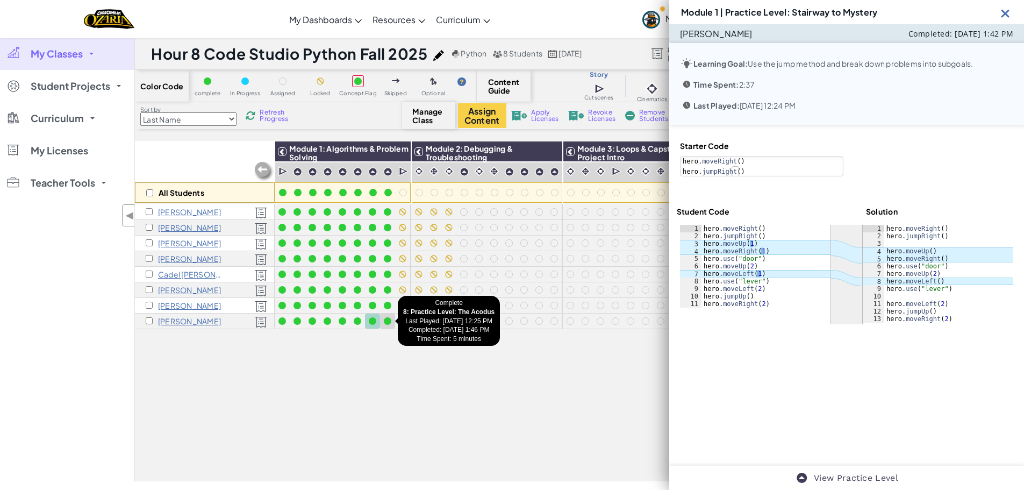
click at [387, 323] on div at bounding box center [388, 321] width 8 height 8
type textarea "hero.moveUp(2)"
